Goal: Task Accomplishment & Management: Manage account settings

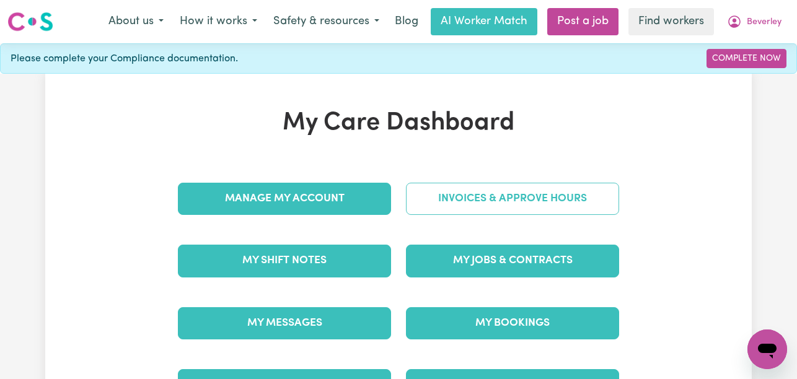
click at [435, 203] on link "Invoices & Approve Hours" at bounding box center [512, 199] width 213 height 32
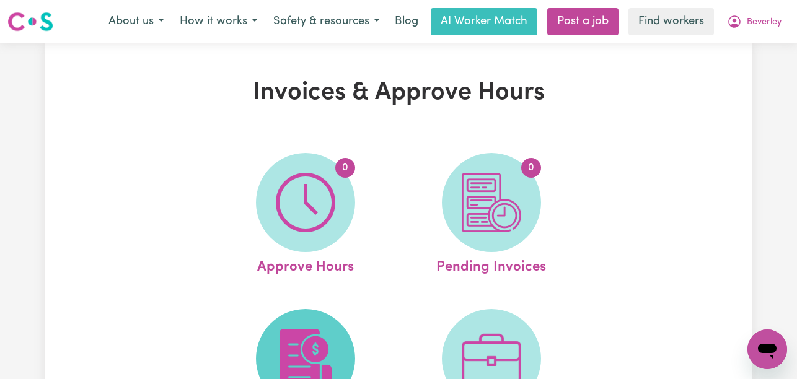
click at [346, 332] on span at bounding box center [305, 358] width 99 height 99
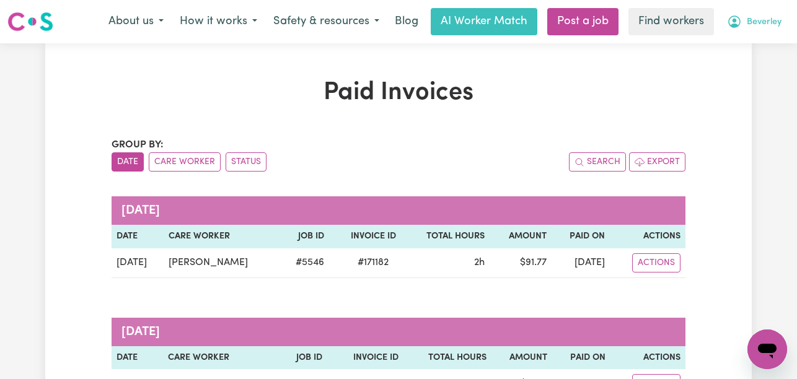
click at [750, 24] on span "Beverley" at bounding box center [764, 22] width 35 height 14
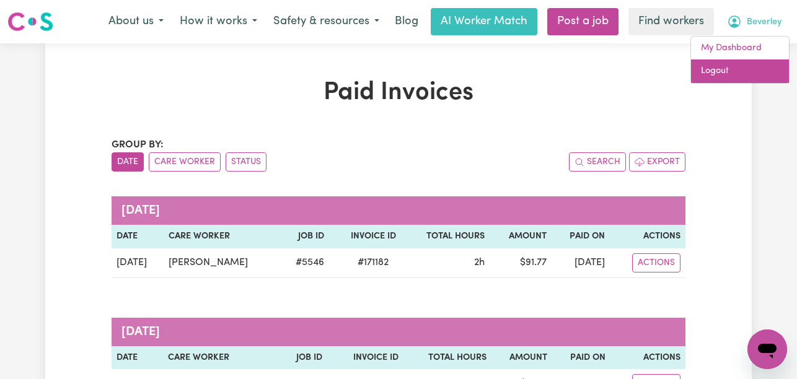
click at [726, 69] on link "Logout" at bounding box center [740, 72] width 98 height 24
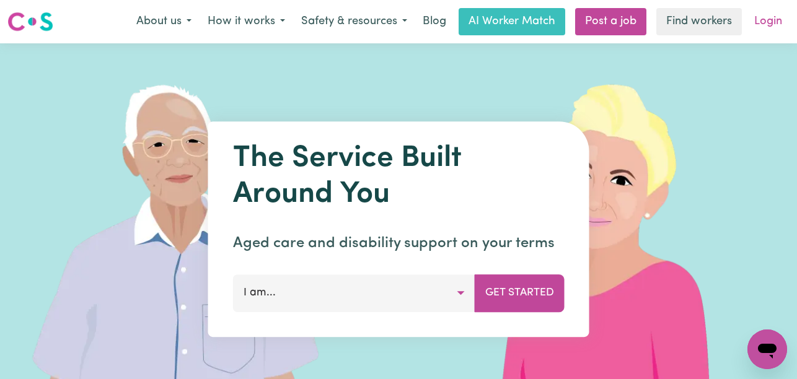
click at [778, 26] on link "Login" at bounding box center [768, 21] width 43 height 27
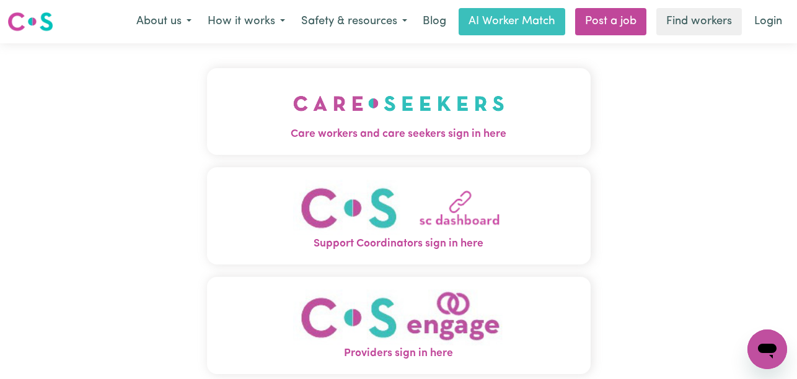
click at [423, 98] on img "Care workers and care seekers sign in here" at bounding box center [398, 104] width 211 height 46
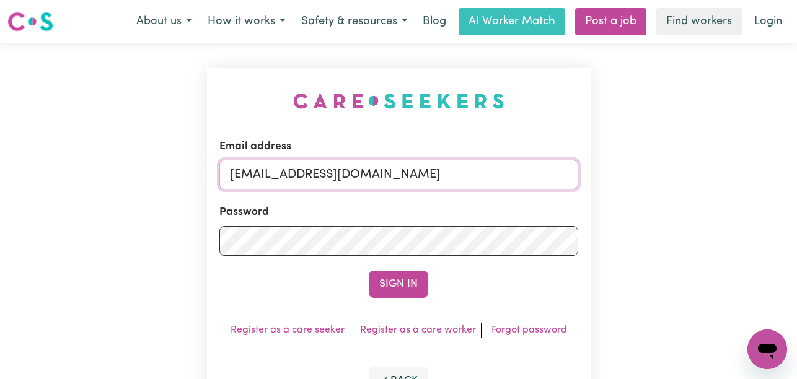
drag, startPoint x: 557, startPoint y: 176, endPoint x: 293, endPoint y: 175, distance: 264.1
click at [293, 175] on input "[EMAIL_ADDRESS][DOMAIN_NAME]" at bounding box center [398, 175] width 359 height 30
paste input "HelenBarnett"
type input "[EMAIL_ADDRESS][DOMAIN_NAME]"
click at [369, 271] on button "Sign In" at bounding box center [399, 284] width 60 height 27
